Goal: Navigation & Orientation: Find specific page/section

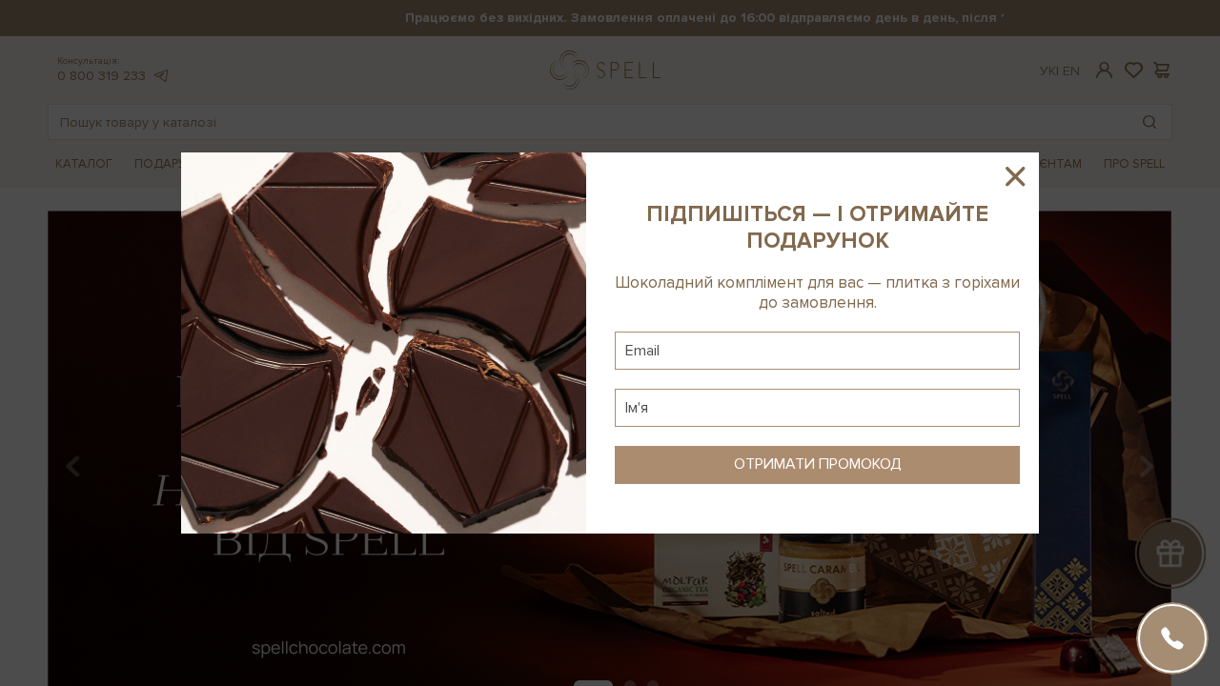
click at [1028, 175] on icon at bounding box center [1015, 176] width 32 height 32
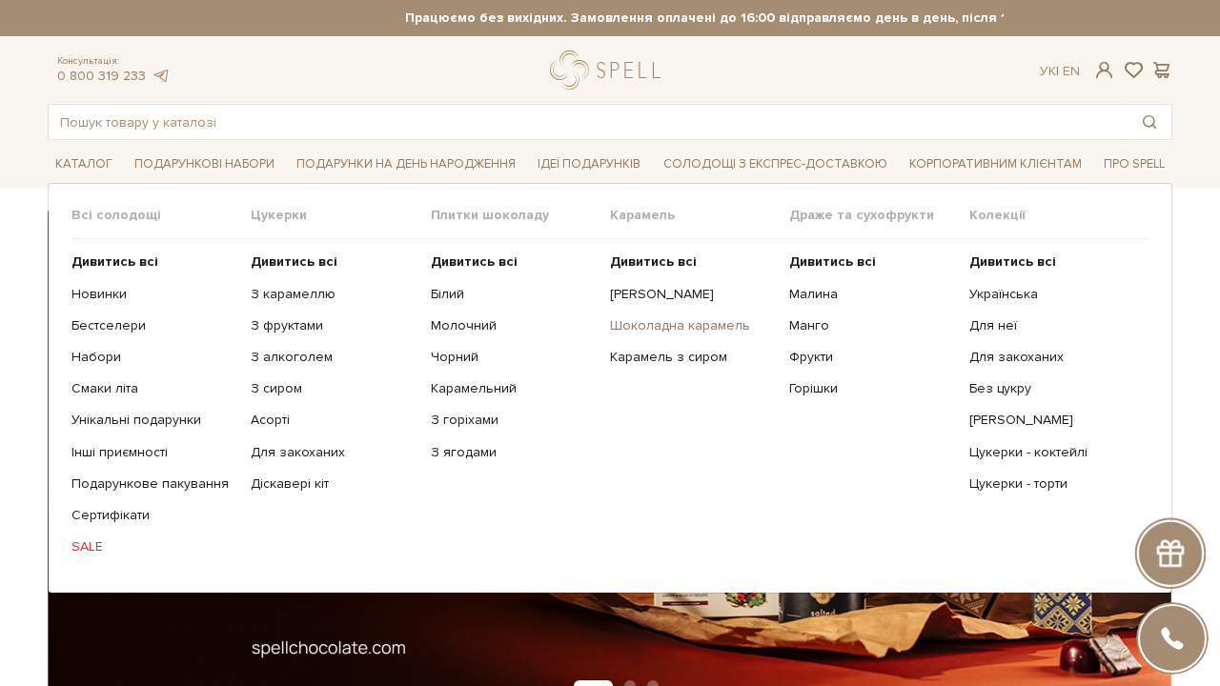
click at [656, 319] on link "Шоколадна карамель" at bounding box center [692, 325] width 165 height 17
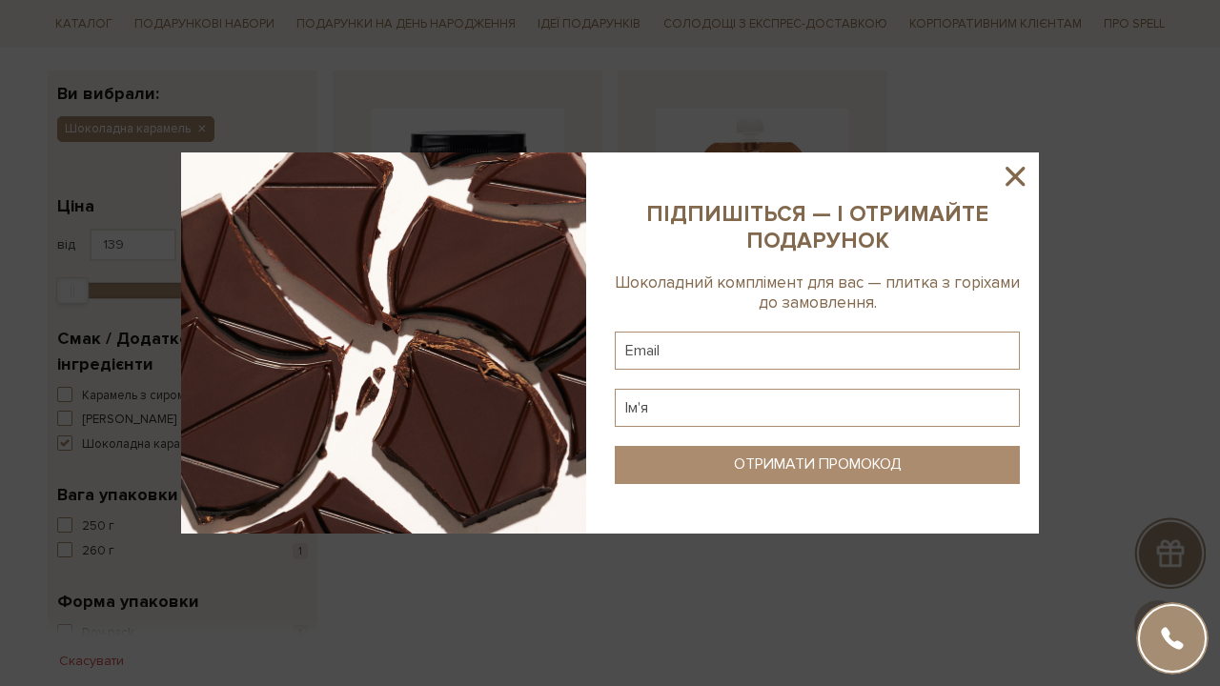
click at [1022, 173] on icon at bounding box center [1015, 176] width 32 height 32
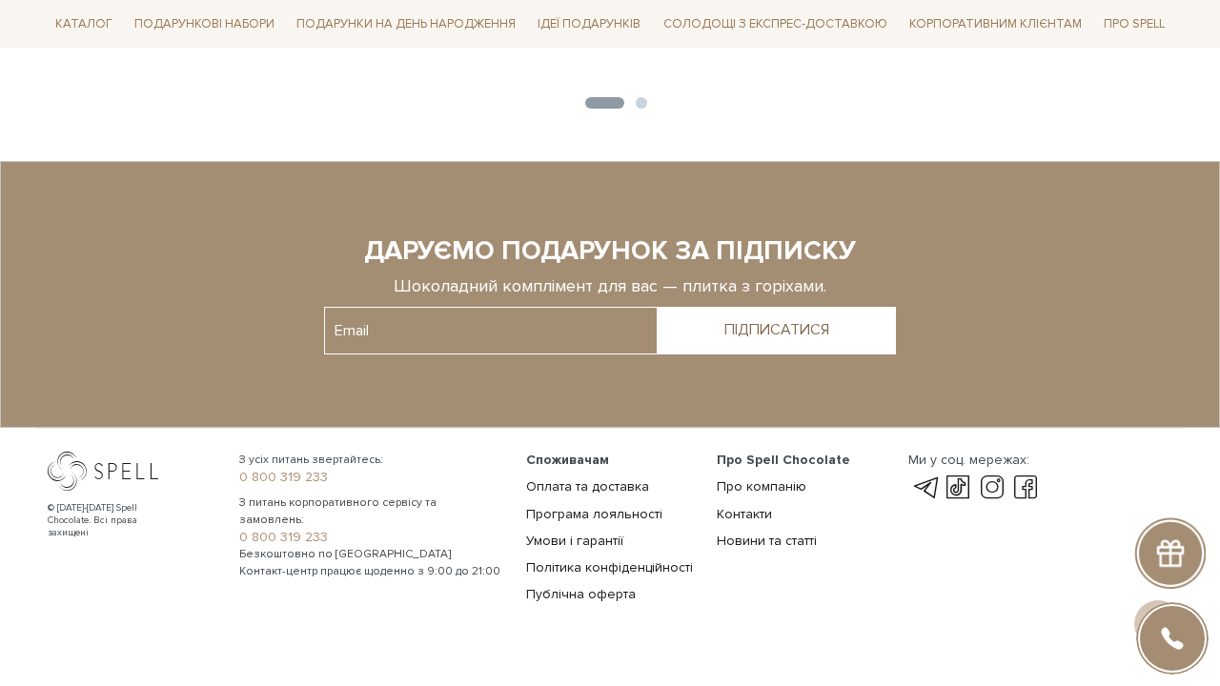
scroll to position [1609, 0]
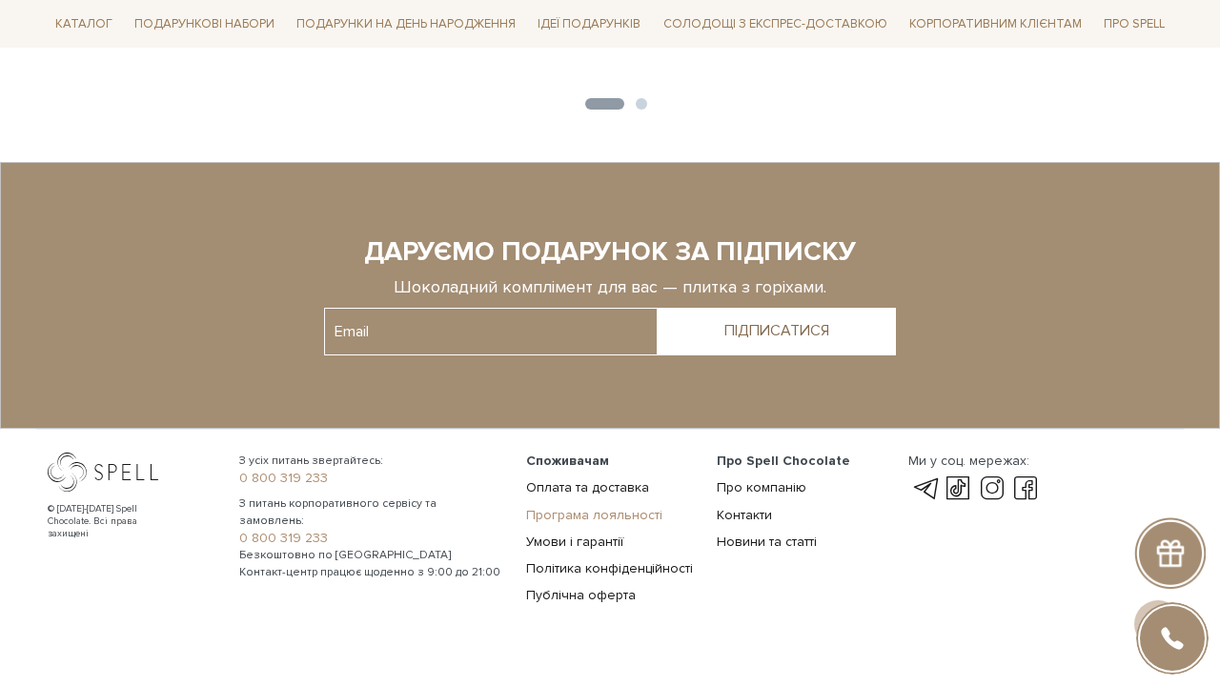
click at [619, 507] on link "Програма лояльності" at bounding box center [594, 515] width 136 height 16
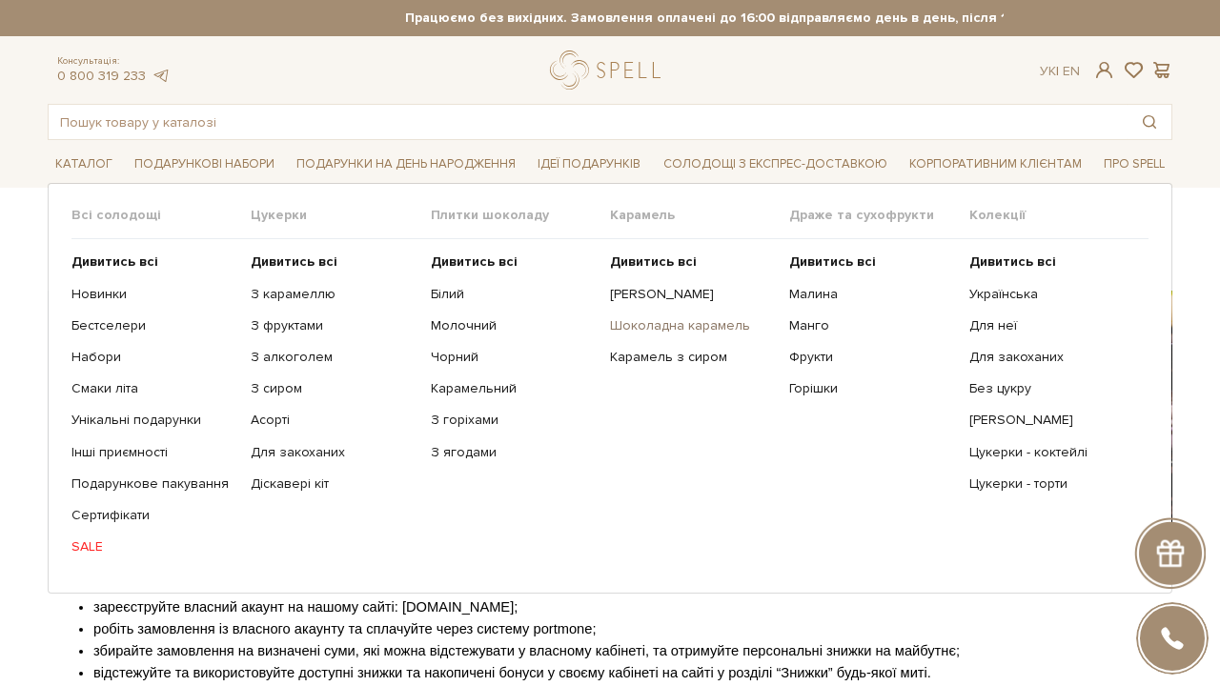
click at [652, 318] on link "Шоколадна карамель" at bounding box center [692, 325] width 165 height 17
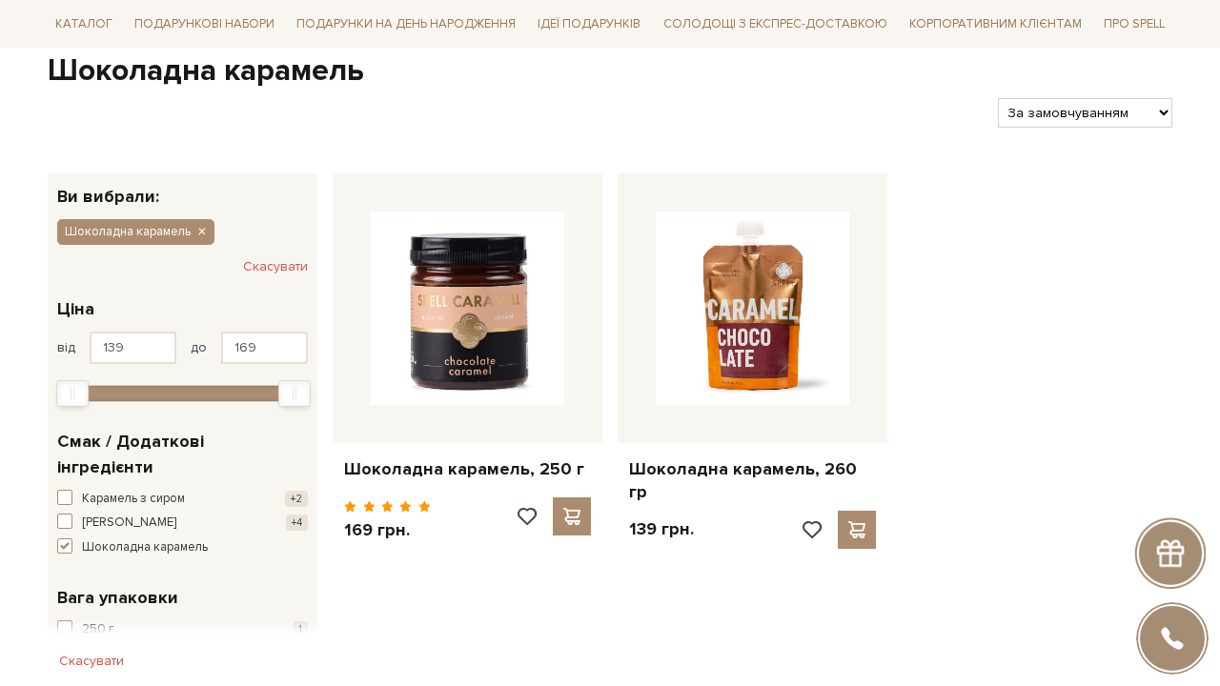
scroll to position [199, 0]
